Goal: Navigation & Orientation: Find specific page/section

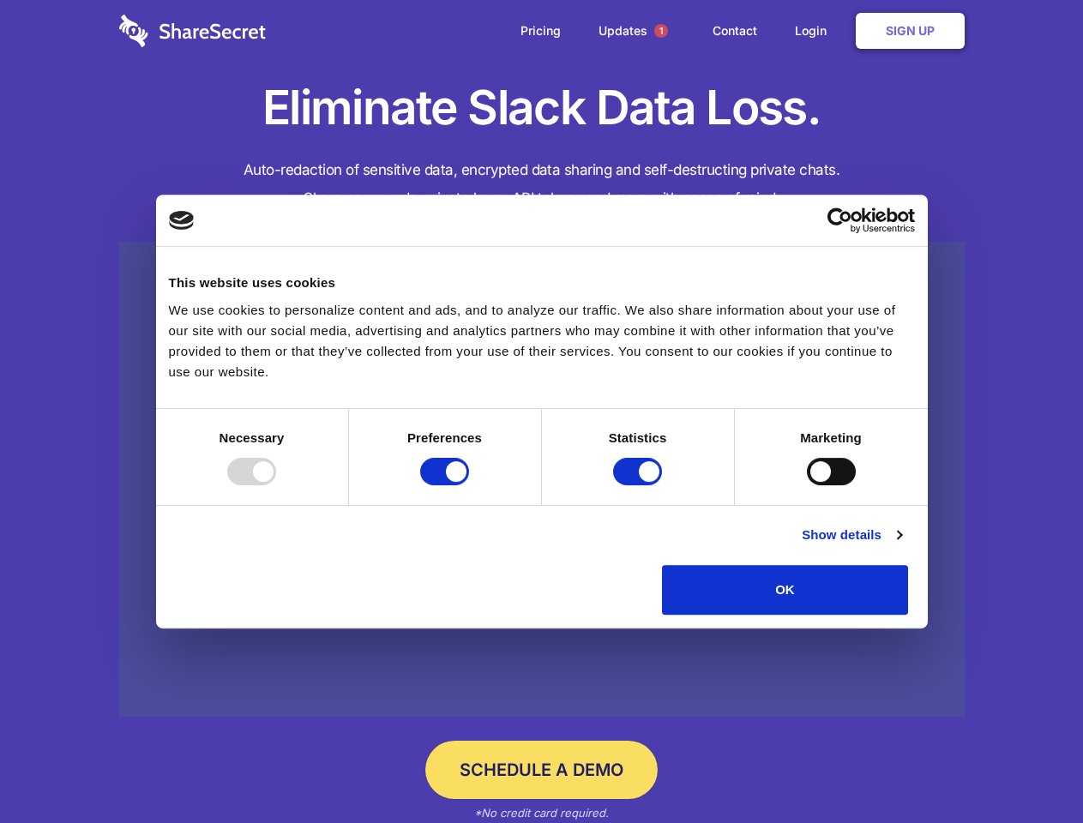
click at [276, 485] on div at bounding box center [251, 471] width 49 height 27
click at [469, 485] on input "Preferences" at bounding box center [444, 471] width 49 height 27
checkbox input "false"
click at [640, 485] on input "Statistics" at bounding box center [637, 471] width 49 height 27
checkbox input "false"
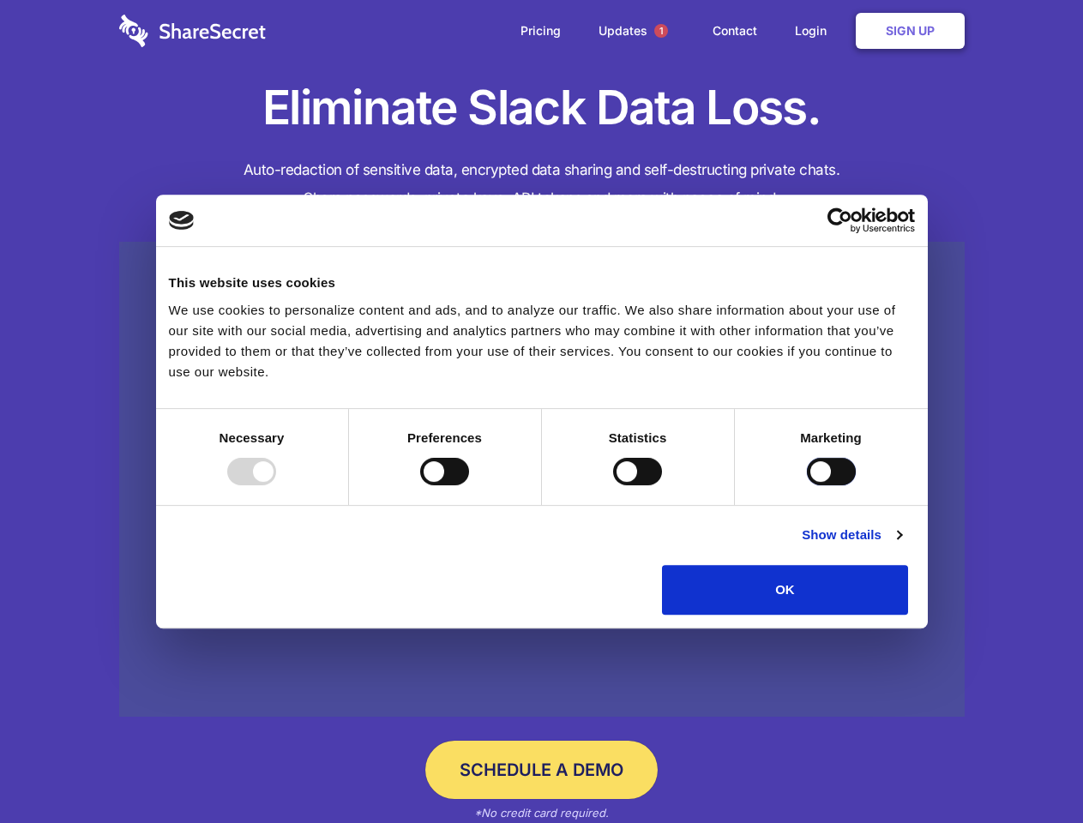
click at [807, 485] on input "Marketing" at bounding box center [831, 471] width 49 height 27
checkbox input "true"
click at [901, 545] on link "Show details" at bounding box center [851, 535] width 99 height 21
click at [0, 0] on li "Necessary 7 Necessary cookies help make a website usable by enabling basic func…" at bounding box center [0, 0] width 0 height 0
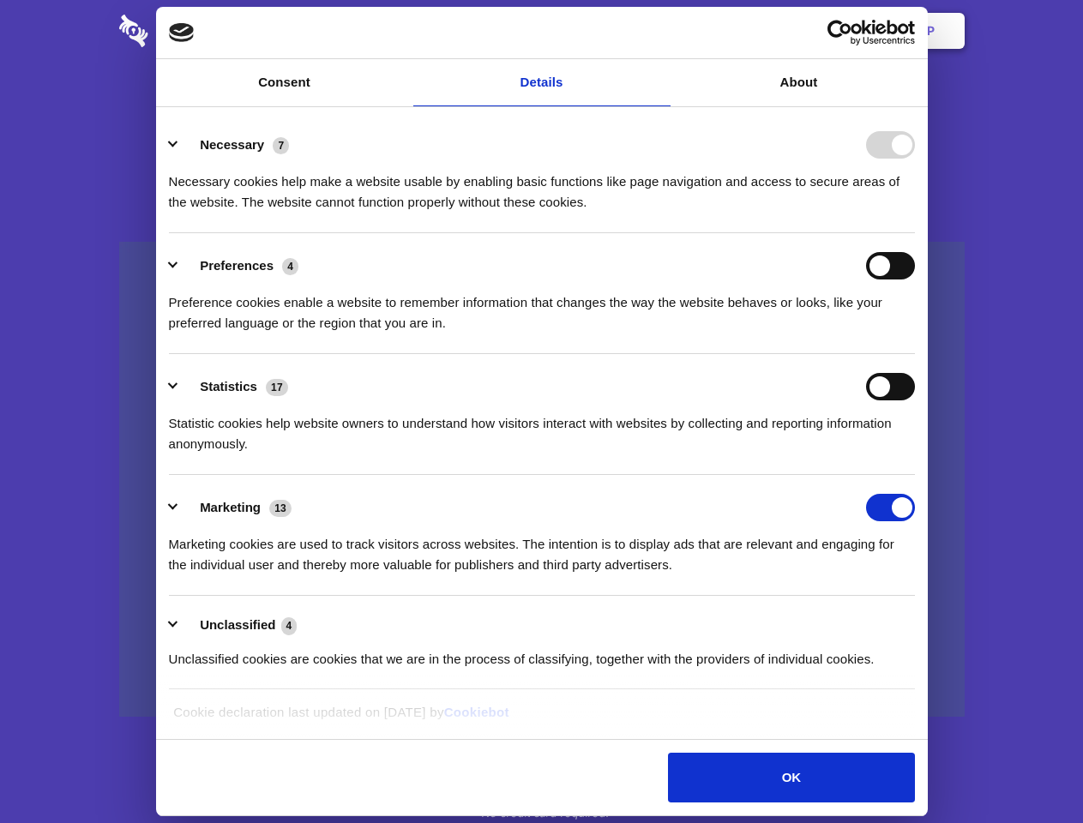
click at [660, 31] on span "1" at bounding box center [661, 31] width 14 height 14
